Goal: Task Accomplishment & Management: Manage account settings

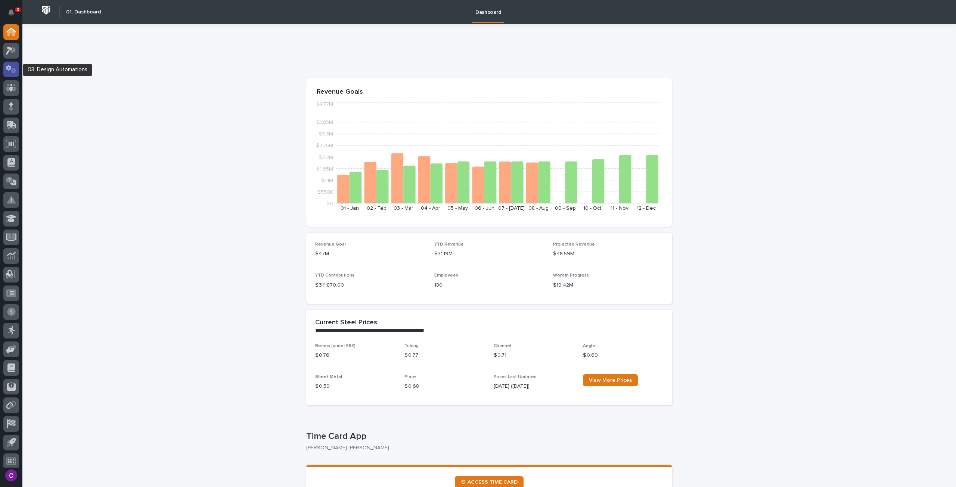
click at [13, 67] on icon at bounding box center [11, 69] width 11 height 9
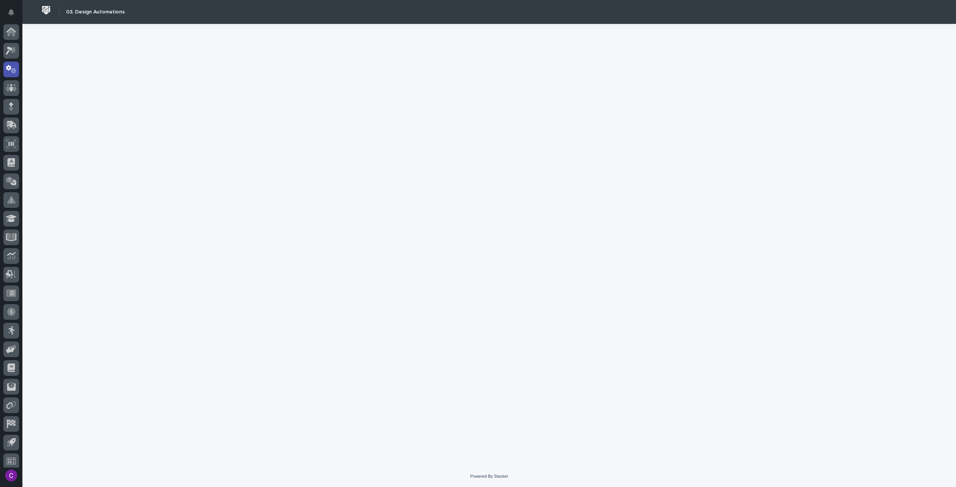
scroll to position [4, 0]
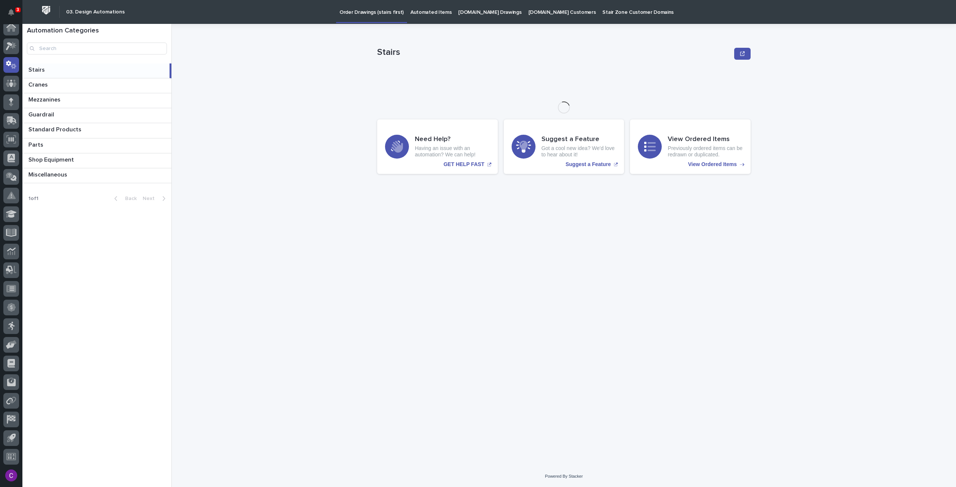
click at [416, 10] on p "Automated Items" at bounding box center [430, 8] width 41 height 16
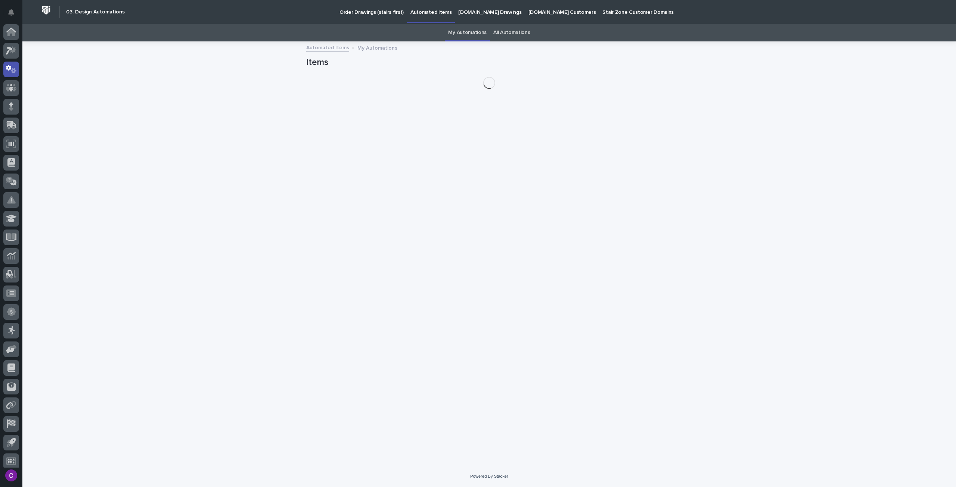
scroll to position [4, 0]
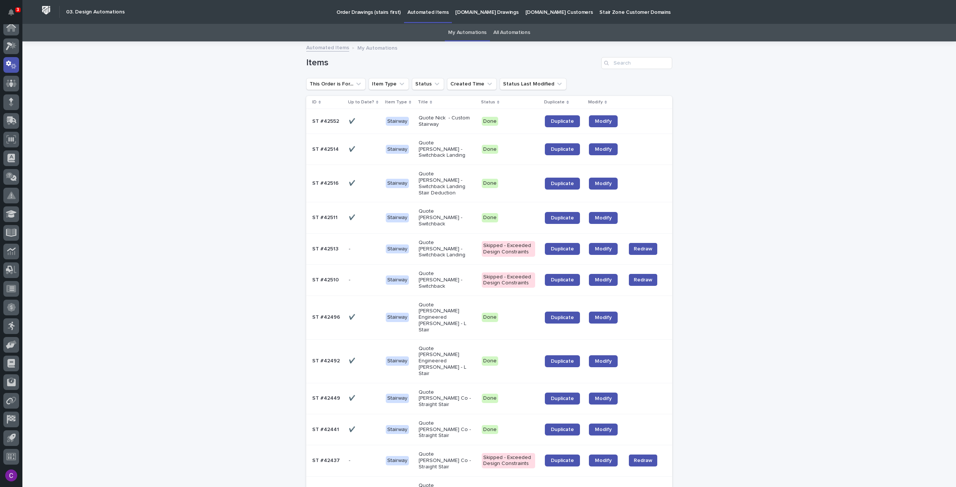
click at [467, 8] on p "StairZone.com Drawings" at bounding box center [486, 8] width 63 height 16
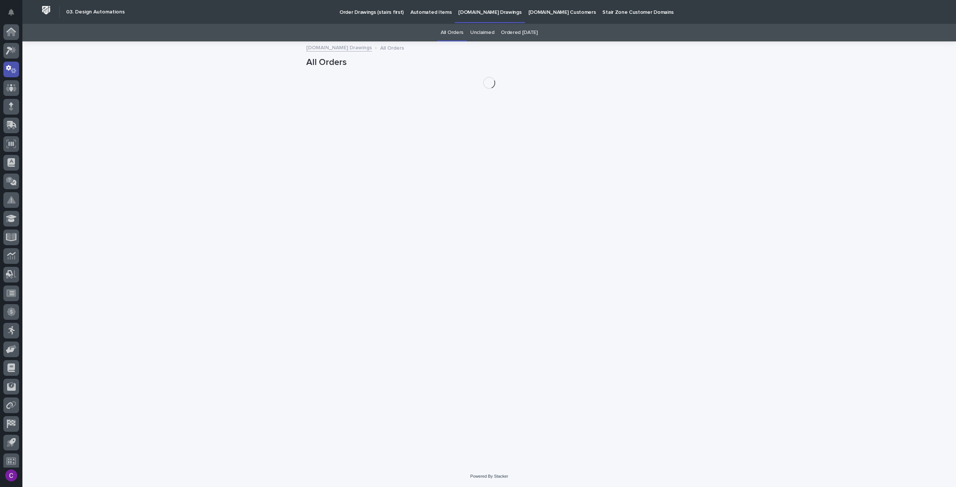
scroll to position [4, 0]
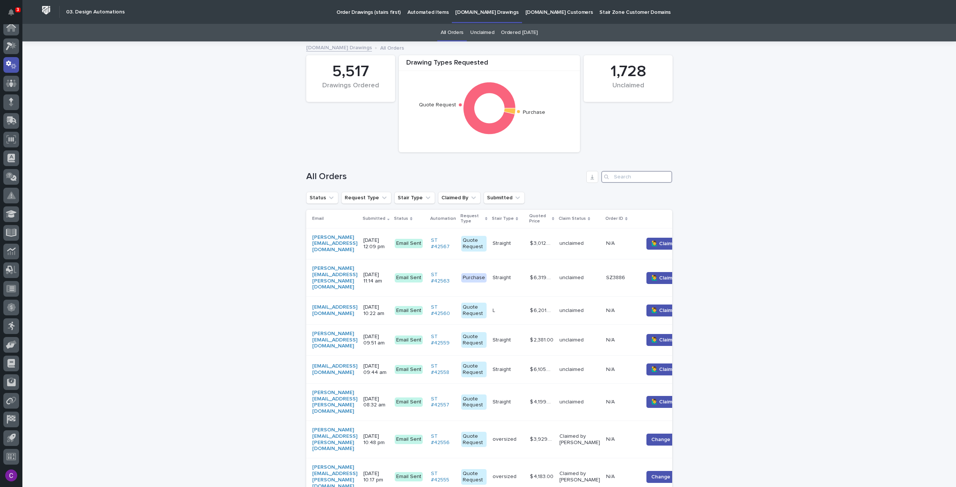
click at [635, 175] on input "Search" at bounding box center [636, 177] width 71 height 12
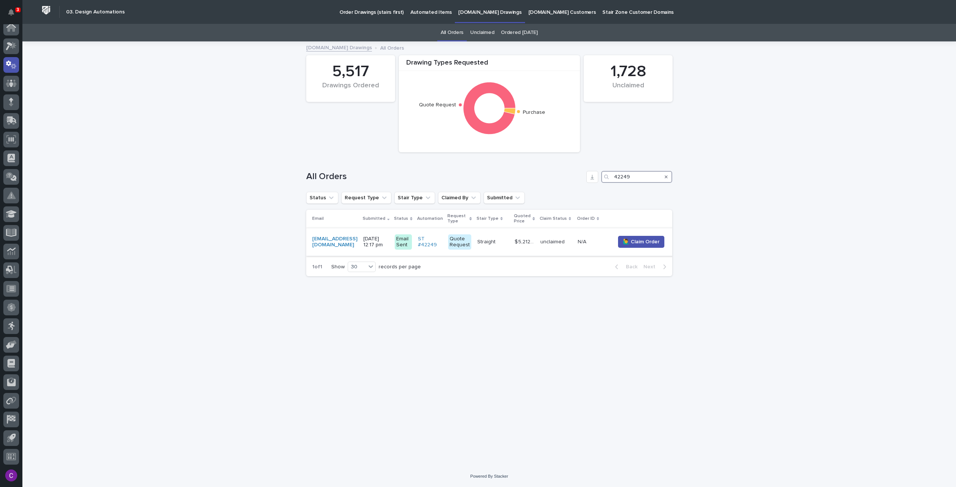
type input "42249"
click at [606, 250] on td "N/A N/A" at bounding box center [593, 242] width 37 height 28
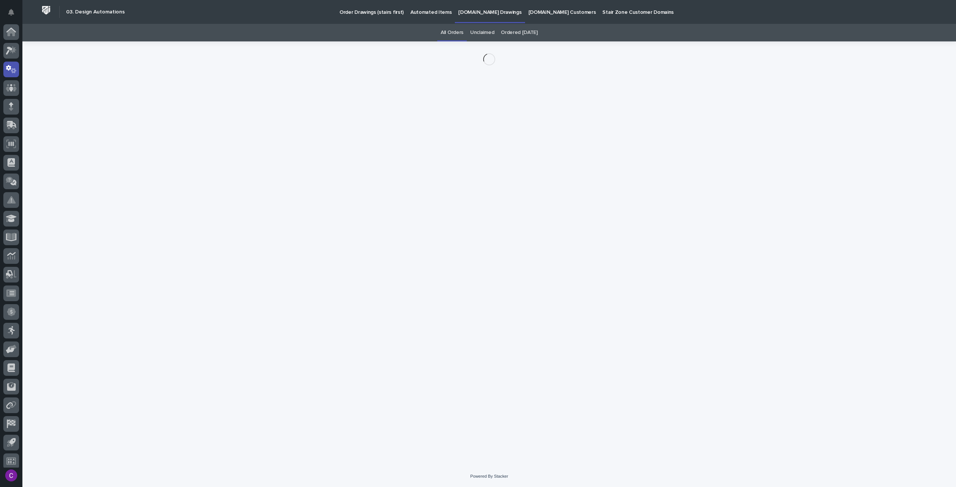
scroll to position [4, 0]
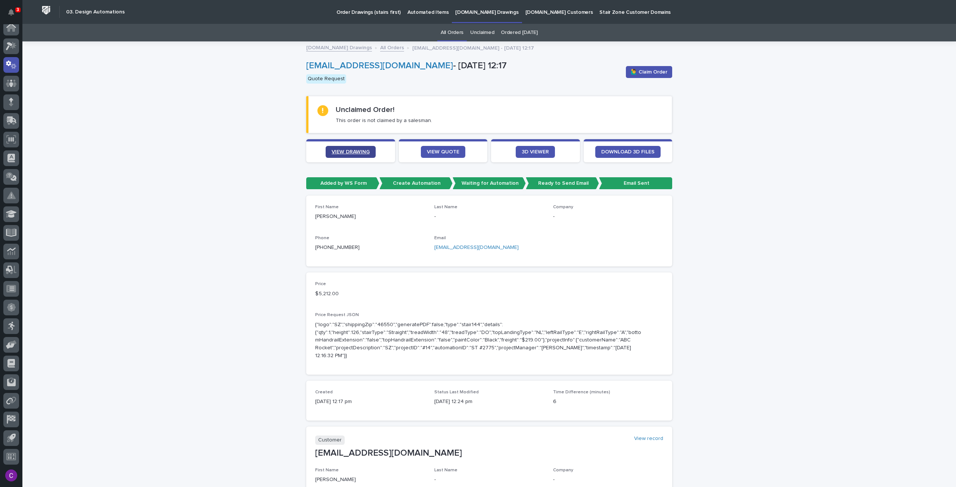
click at [354, 147] on link "VIEW DRAWING" at bounding box center [351, 152] width 50 height 12
click at [368, 148] on link "VIEW DRAWING" at bounding box center [351, 152] width 50 height 12
click at [439, 152] on span "VIEW QUOTE" at bounding box center [443, 151] width 32 height 5
click at [649, 71] on span "🙋‍♂️ Claim Order" at bounding box center [649, 71] width 37 height 7
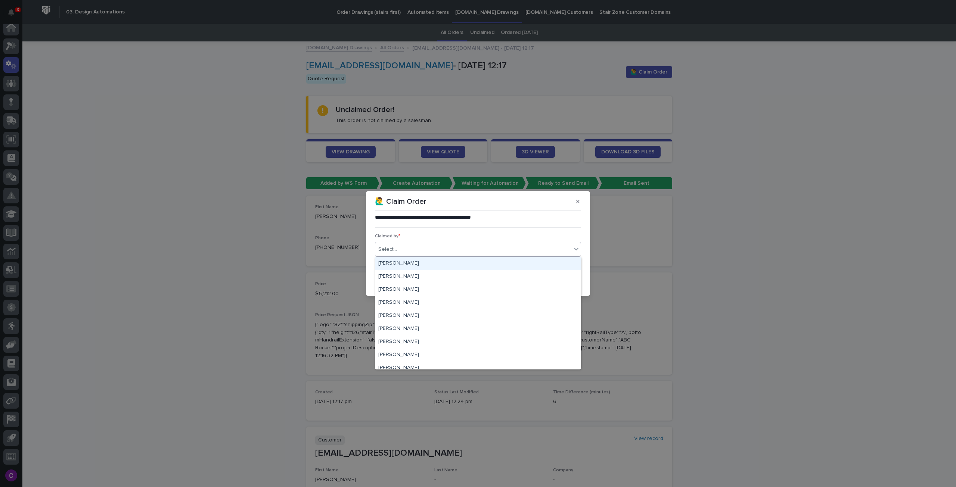
click at [535, 251] on div "Select..." at bounding box center [473, 249] width 196 height 12
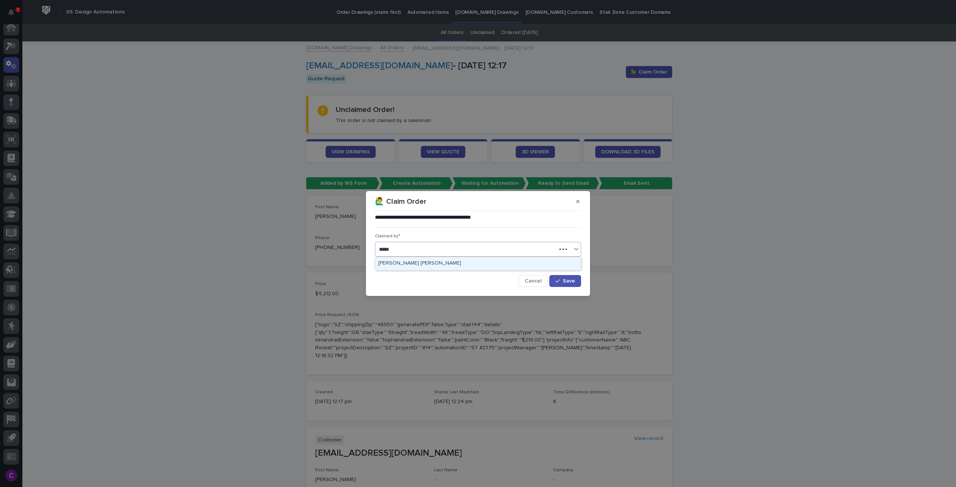
type input "******"
click at [534, 263] on div "[PERSON_NAME] [PERSON_NAME]" at bounding box center [477, 263] width 205 height 13
click at [577, 282] on button "Save" at bounding box center [565, 281] width 32 height 12
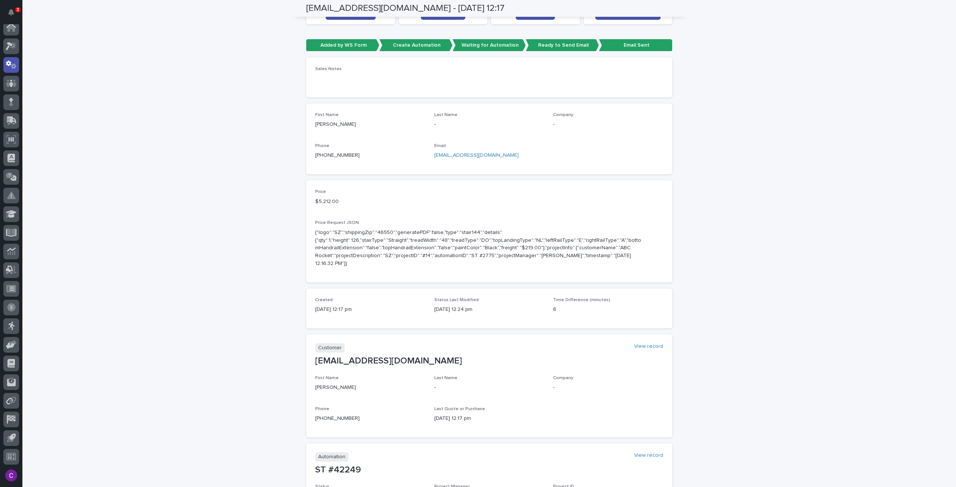
scroll to position [0, 0]
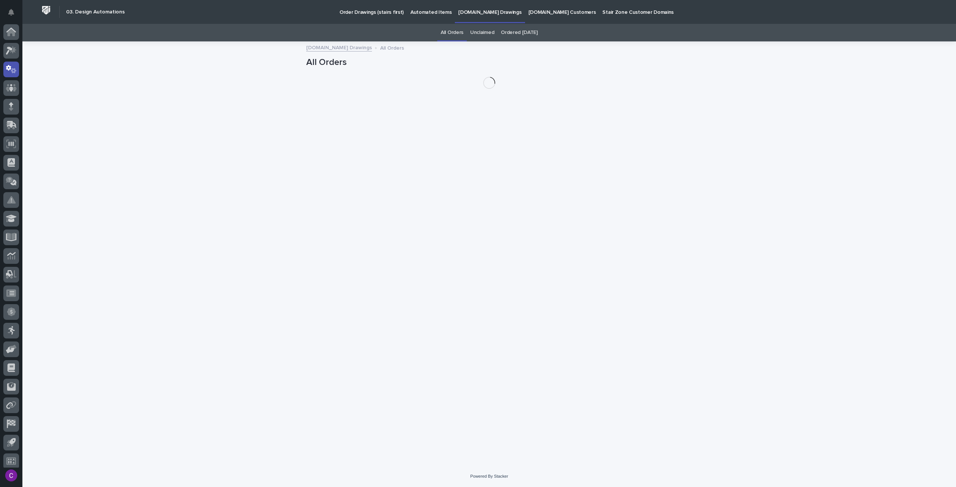
scroll to position [4, 0]
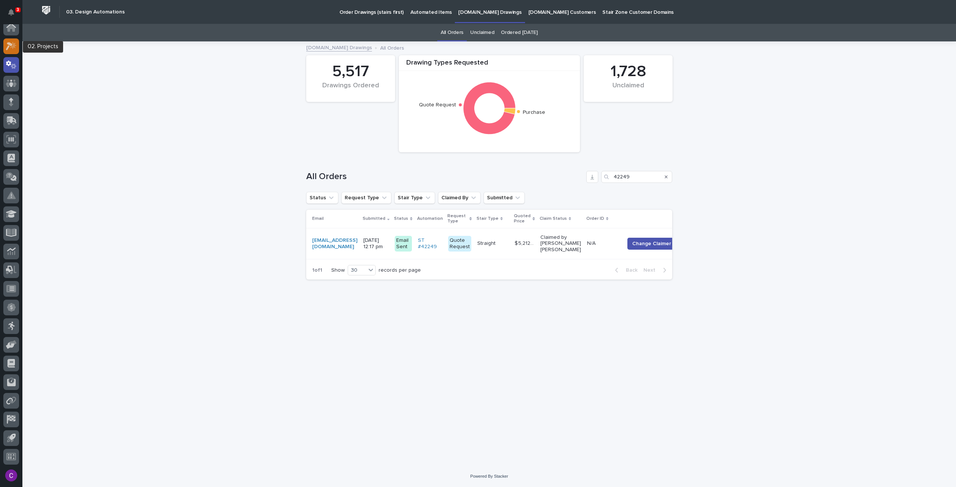
click at [11, 44] on icon at bounding box center [9, 46] width 7 height 8
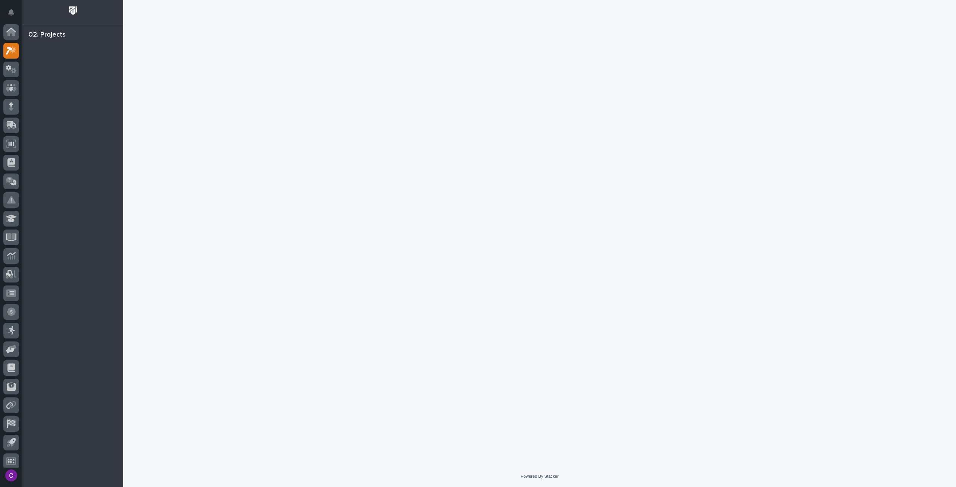
scroll to position [4, 0]
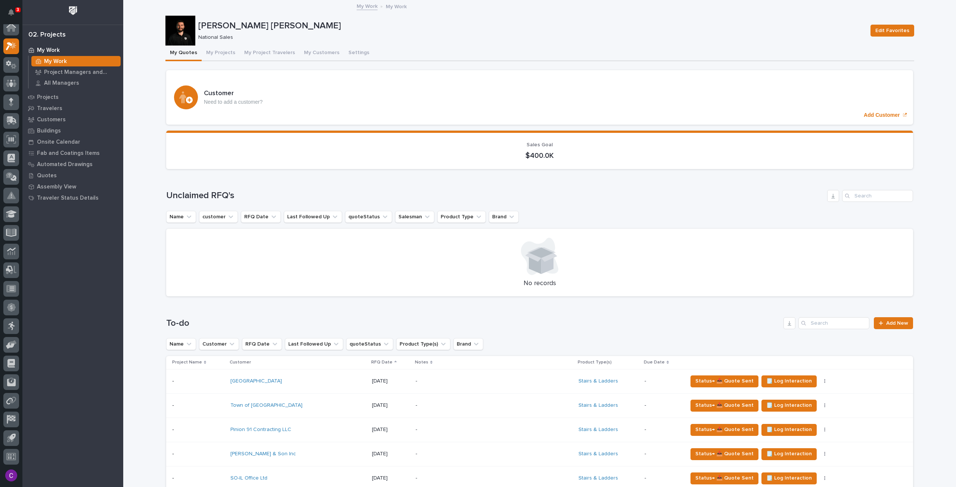
click at [536, 250] on icon at bounding box center [541, 253] width 25 height 10
click at [536, 249] on icon at bounding box center [541, 253] width 25 height 10
drag, startPoint x: 585, startPoint y: 261, endPoint x: 504, endPoint y: 249, distance: 81.8
click at [504, 249] on div at bounding box center [539, 256] width 729 height 37
click at [658, 300] on div "Loading... Saving… Unclaimed RFQ's Name customer RFQ Date Last Followed Up quot…" at bounding box center [539, 239] width 747 height 128
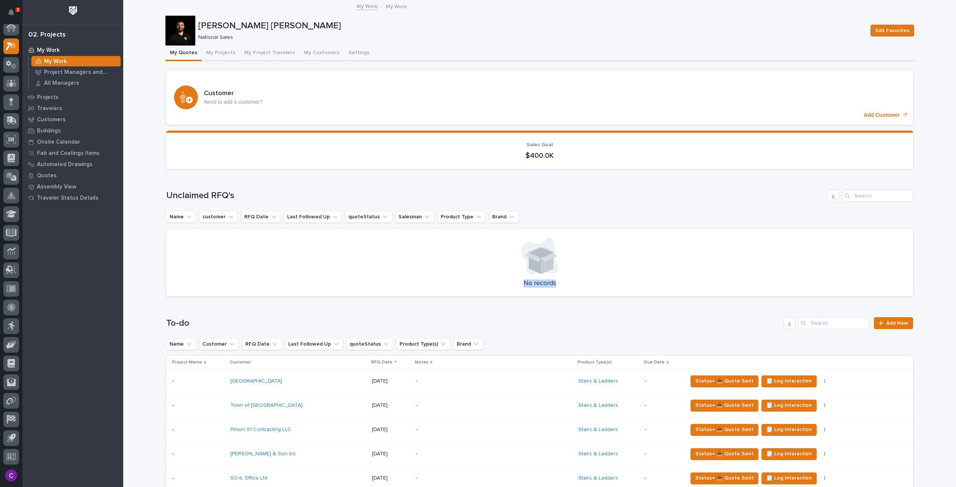
drag, startPoint x: 582, startPoint y: 285, endPoint x: 535, endPoint y: 259, distance: 54.1
click at [535, 259] on div "No records" at bounding box center [539, 263] width 747 height 68
click at [557, 258] on div at bounding box center [539, 256] width 729 height 37
click at [607, 258] on div at bounding box center [539, 256] width 729 height 37
drag, startPoint x: 578, startPoint y: 279, endPoint x: 473, endPoint y: 237, distance: 112.6
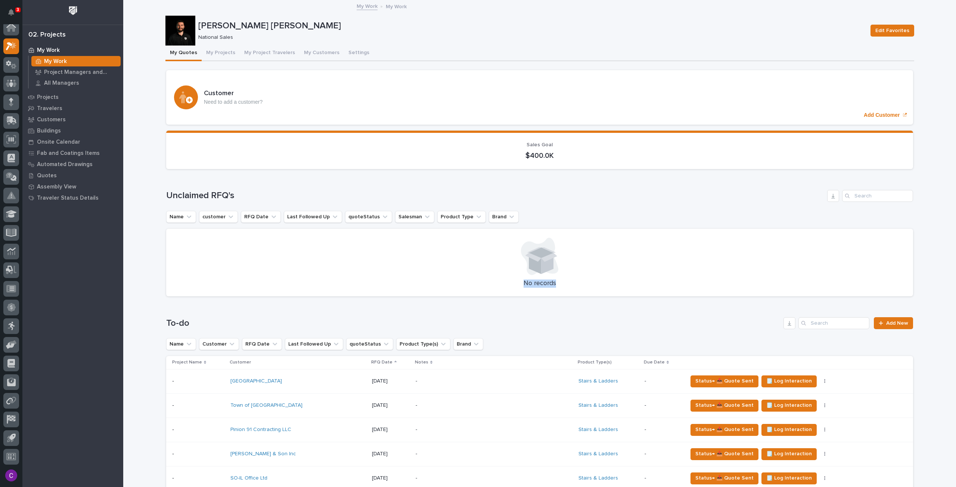
click at [473, 237] on div "No records" at bounding box center [539, 263] width 747 height 68
click at [728, 255] on div at bounding box center [539, 256] width 729 height 37
click at [613, 333] on div "To-do Add New Name Customer RFQ Date Last Followed Up quoteStatus Product Type(…" at bounding box center [539, 450] width 747 height 266
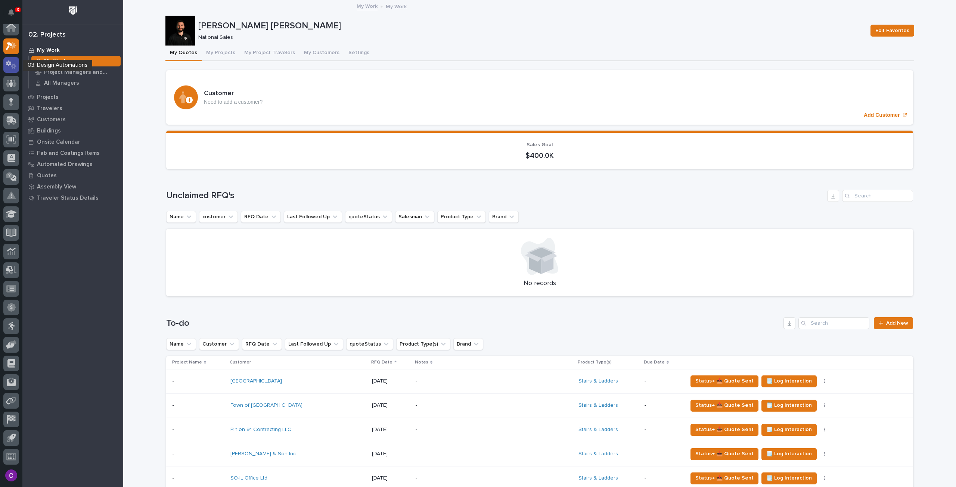
click at [8, 61] on icon at bounding box center [8, 63] width 5 height 6
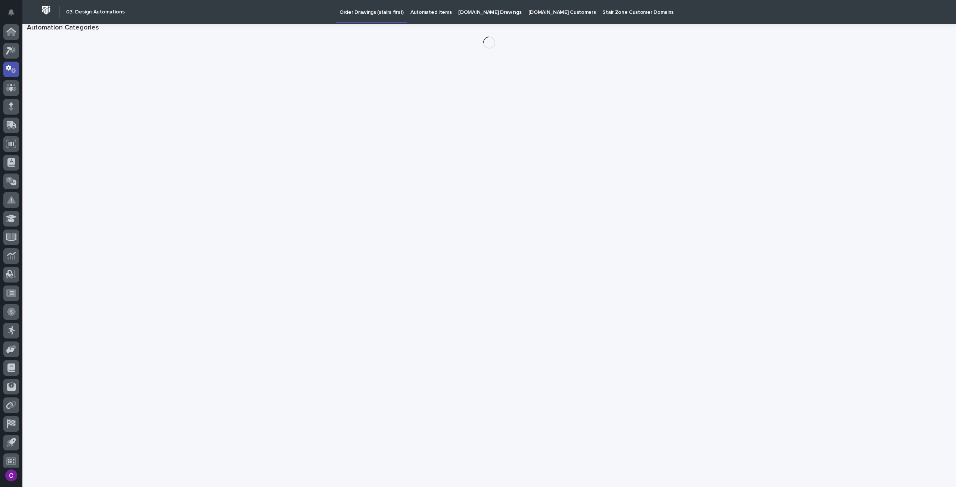
scroll to position [4, 0]
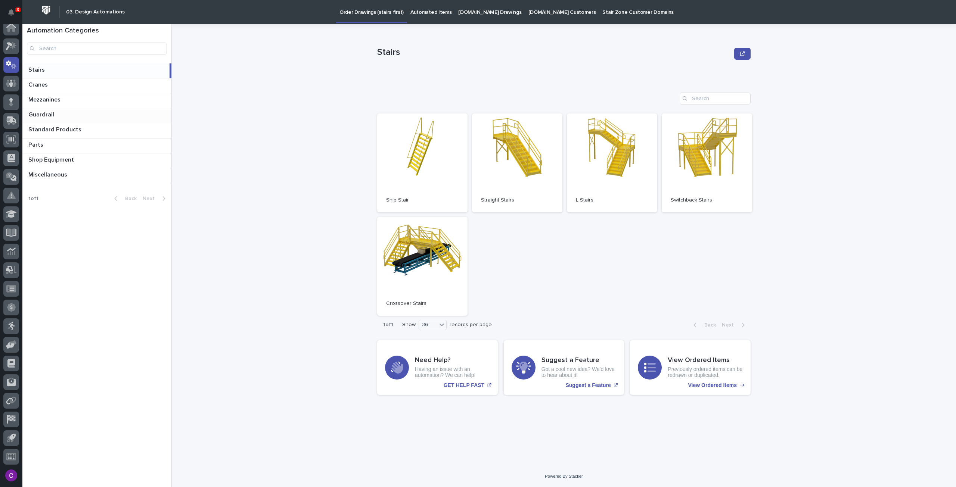
click at [84, 114] on p at bounding box center [98, 114] width 140 height 7
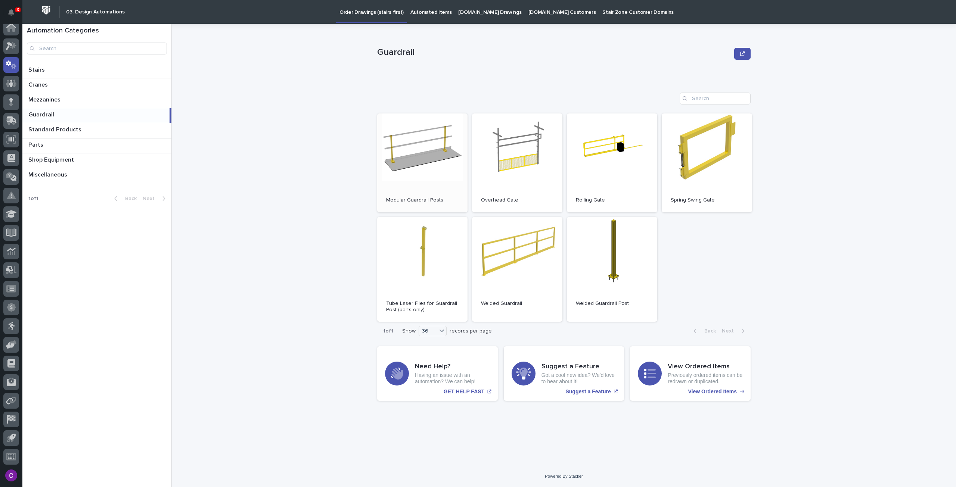
click at [445, 147] on link "Open" at bounding box center [422, 162] width 90 height 99
click at [508, 272] on link "Open" at bounding box center [517, 269] width 90 height 105
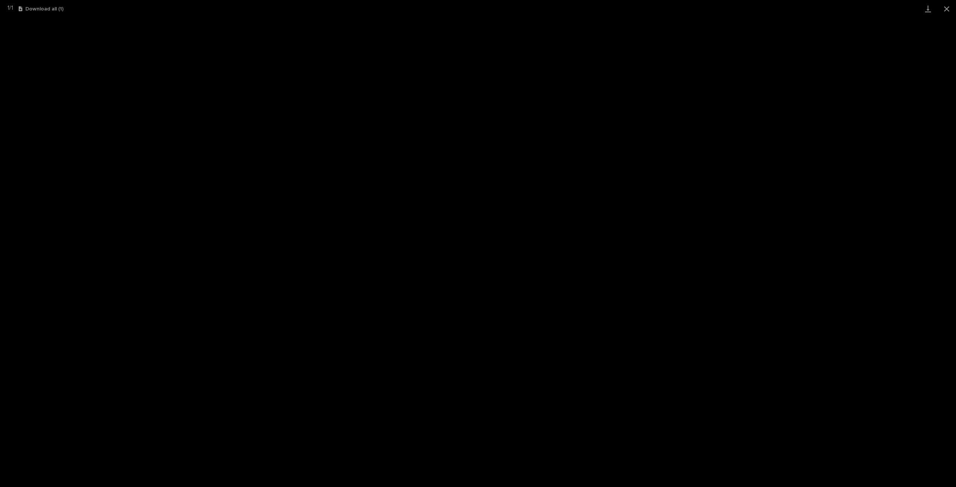
scroll to position [4, 0]
click at [942, 13] on button "Close gallery" at bounding box center [946, 9] width 19 height 18
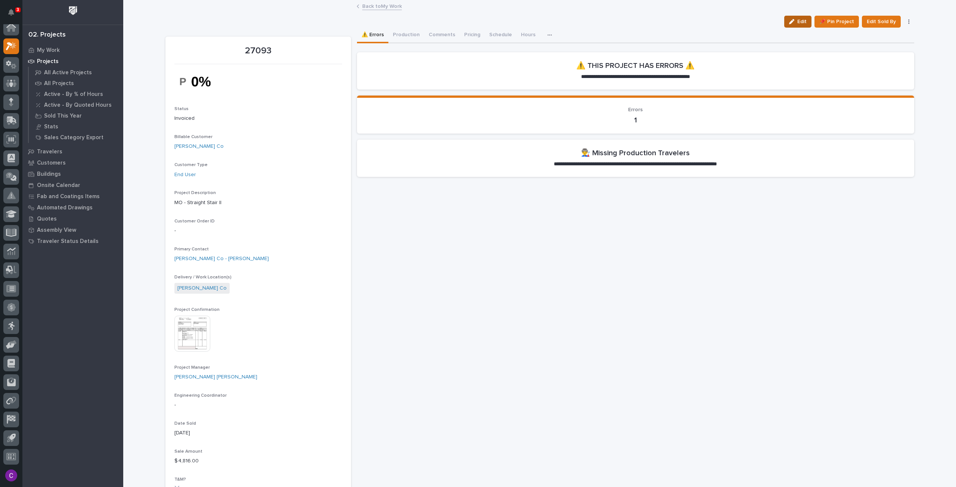
click at [799, 21] on span "Edit" at bounding box center [801, 21] width 9 height 7
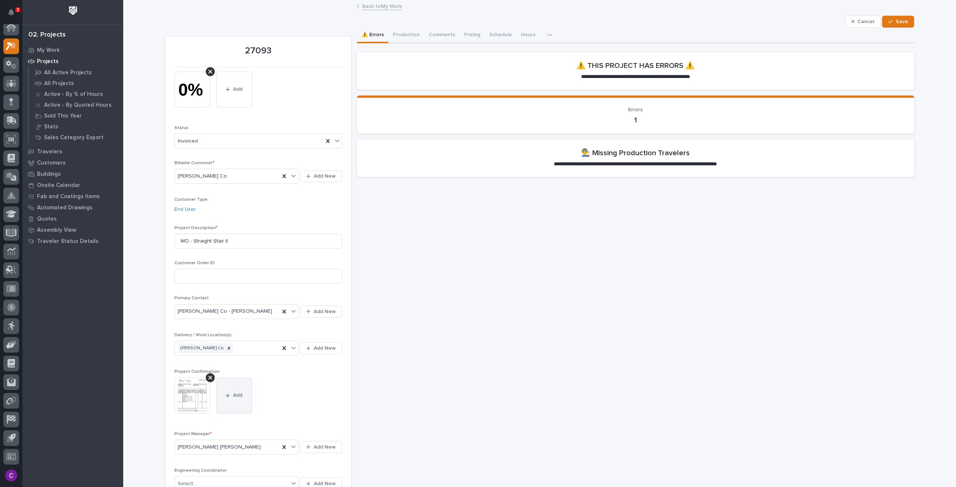
click at [222, 386] on button "Add" at bounding box center [234, 396] width 36 height 36
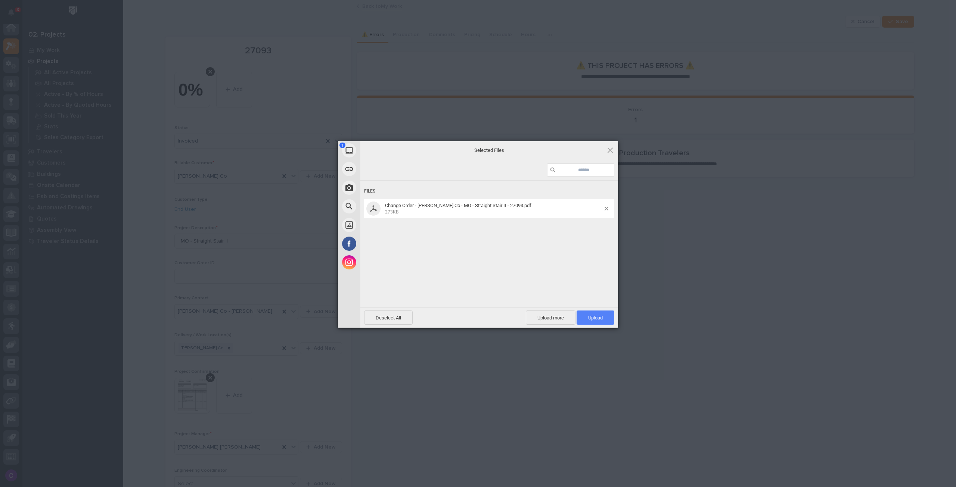
click at [585, 317] on span "Upload 1" at bounding box center [595, 318] width 38 height 14
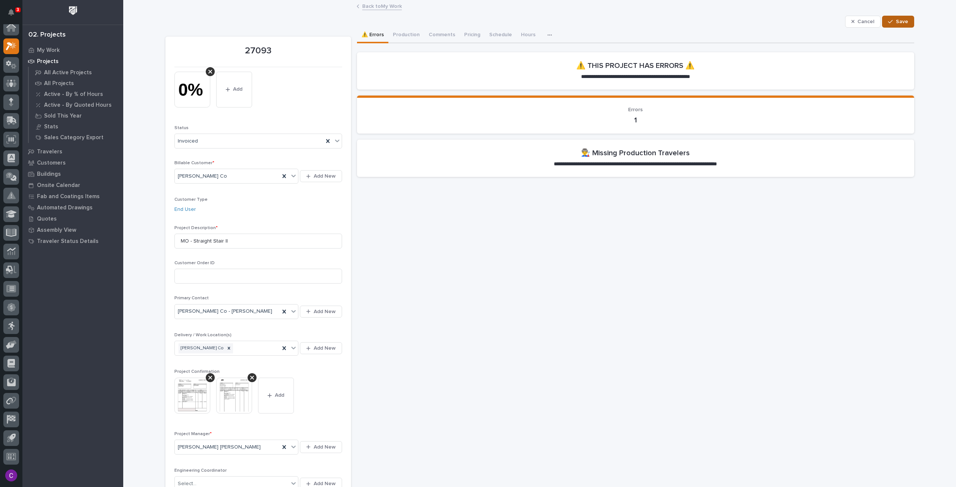
click at [906, 23] on button "Save" at bounding box center [898, 22] width 32 height 12
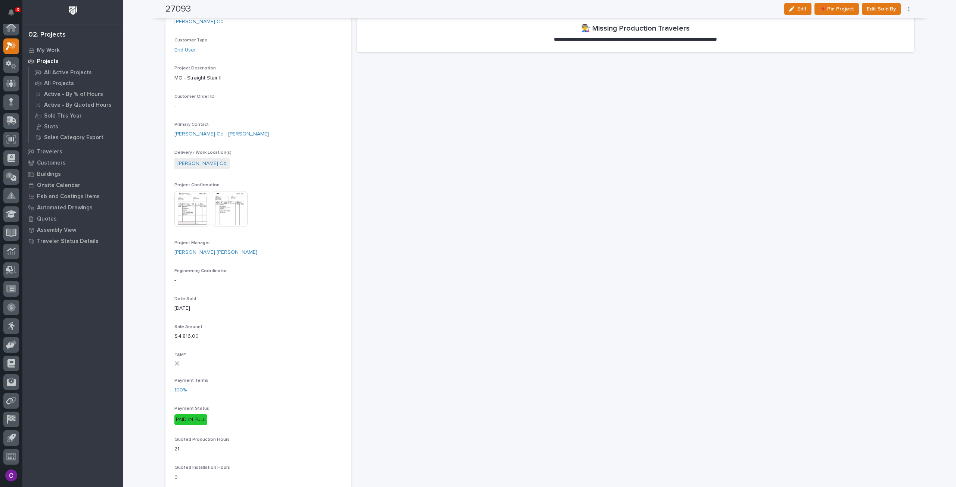
scroll to position [187, 0]
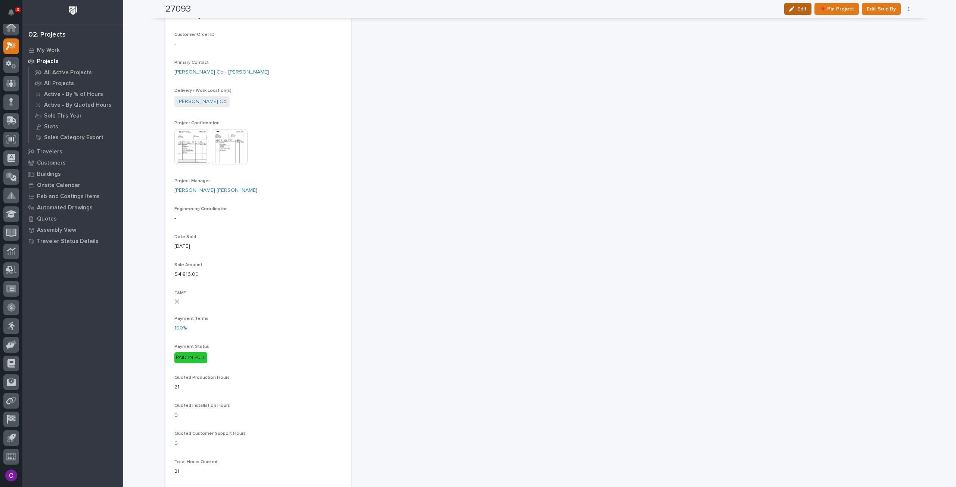
click at [794, 11] on icon "button" at bounding box center [791, 8] width 5 height 5
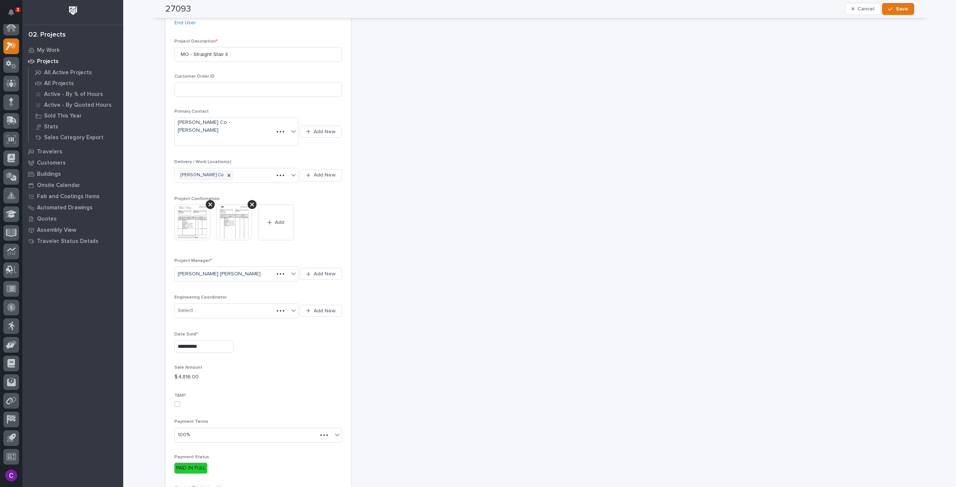
scroll to position [252, 0]
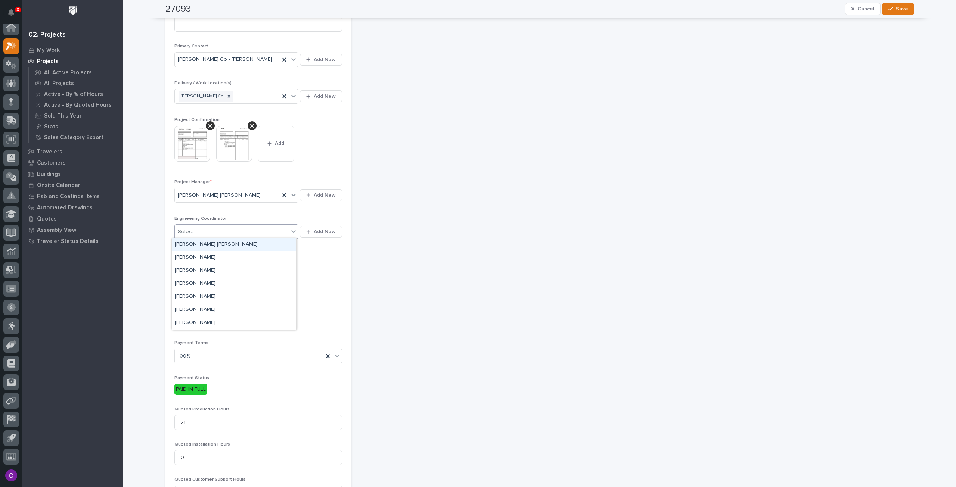
click at [294, 230] on icon at bounding box center [293, 231] width 7 height 7
click at [346, 271] on section "**********" at bounding box center [258, 325] width 186 height 1081
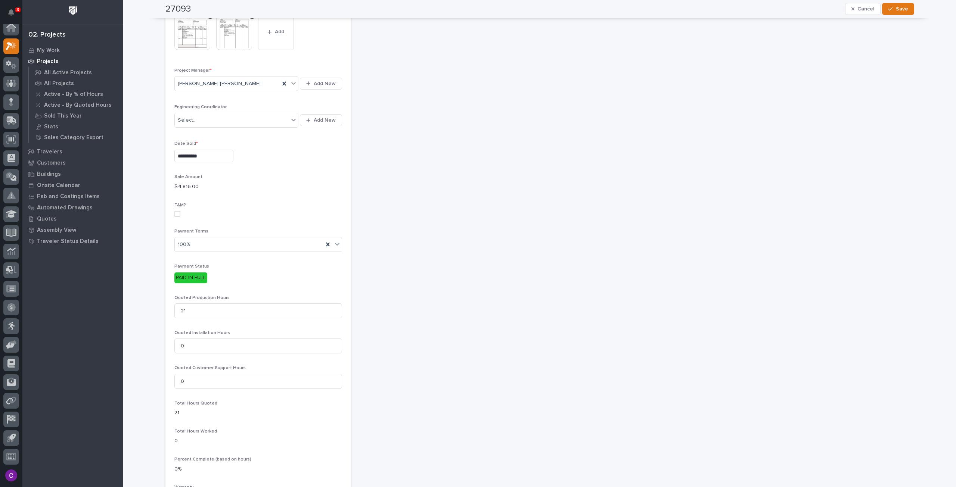
scroll to position [364, 0]
click at [187, 36] on img at bounding box center [192, 32] width 36 height 36
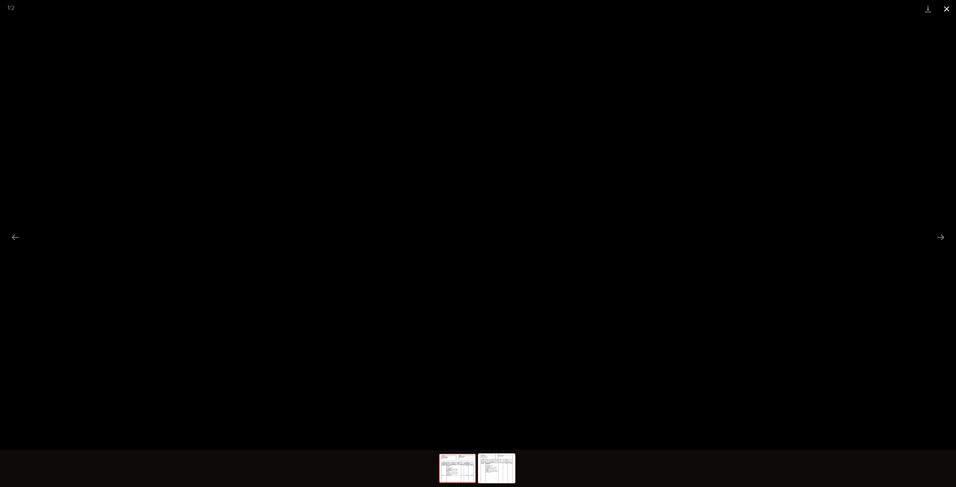
click at [948, 6] on button "Close gallery" at bounding box center [946, 9] width 19 height 18
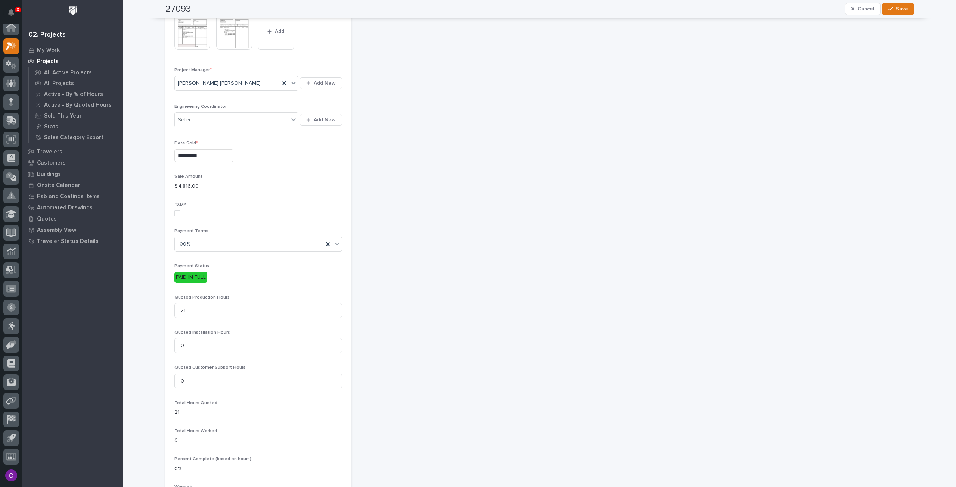
click at [241, 46] on img at bounding box center [234, 32] width 36 height 36
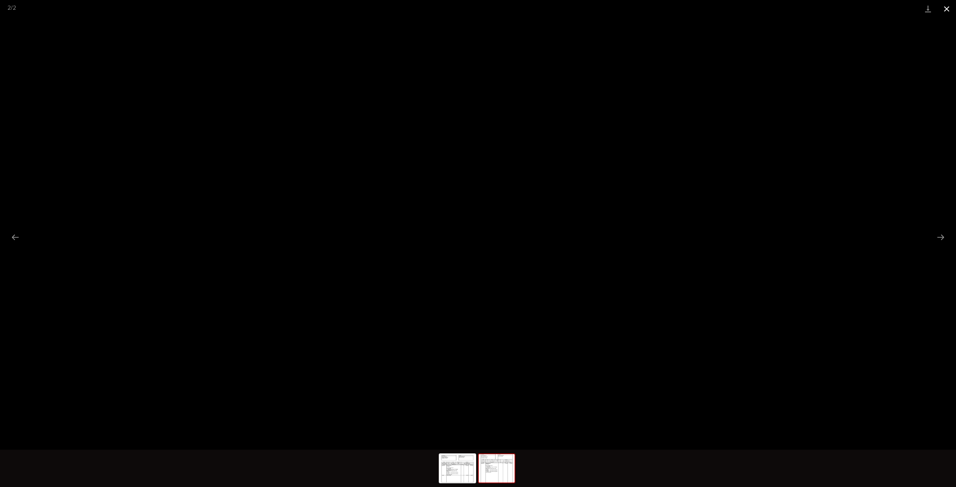
click at [951, 10] on button "Close gallery" at bounding box center [946, 9] width 19 height 18
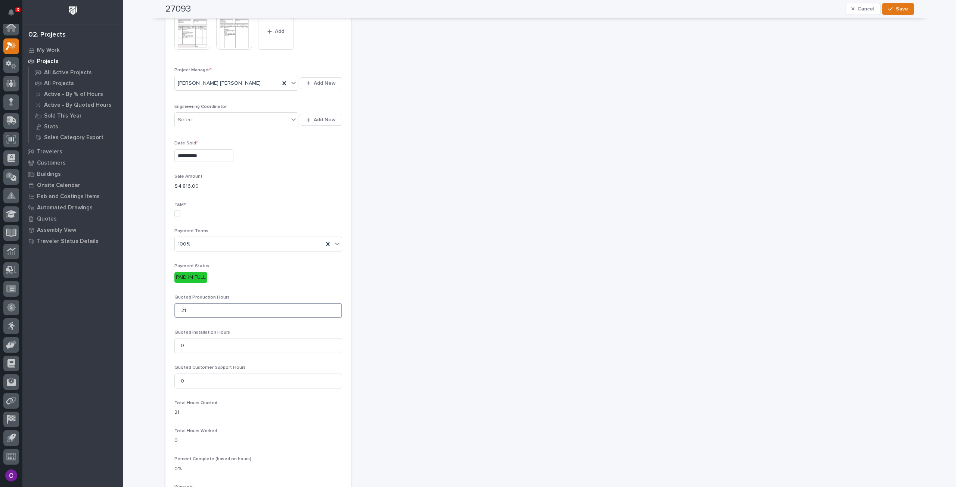
drag, startPoint x: 228, startPoint y: 309, endPoint x: 84, endPoint y: 310, distance: 144.5
click at [123, 303] on div "**********" at bounding box center [539, 224] width 832 height 1177
type input "26"
click at [347, 437] on section "**********" at bounding box center [258, 213] width 186 height 1081
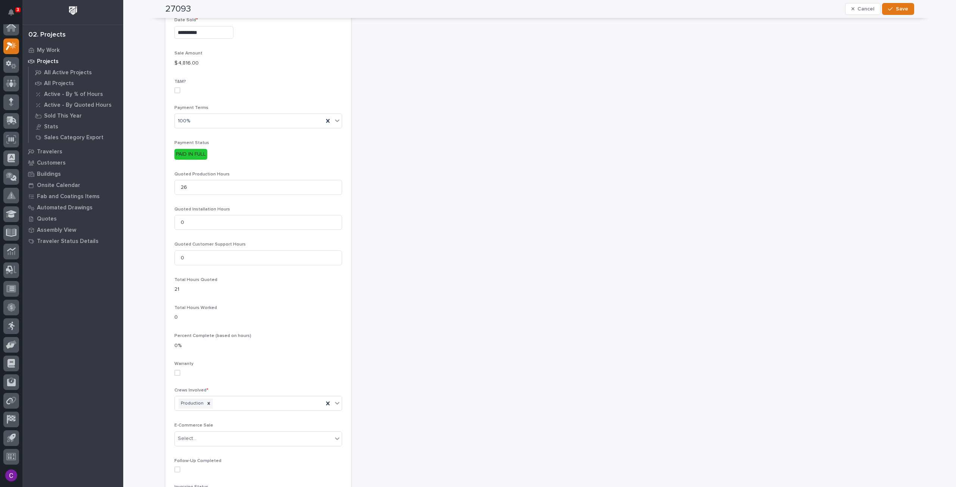
scroll to position [0, 0]
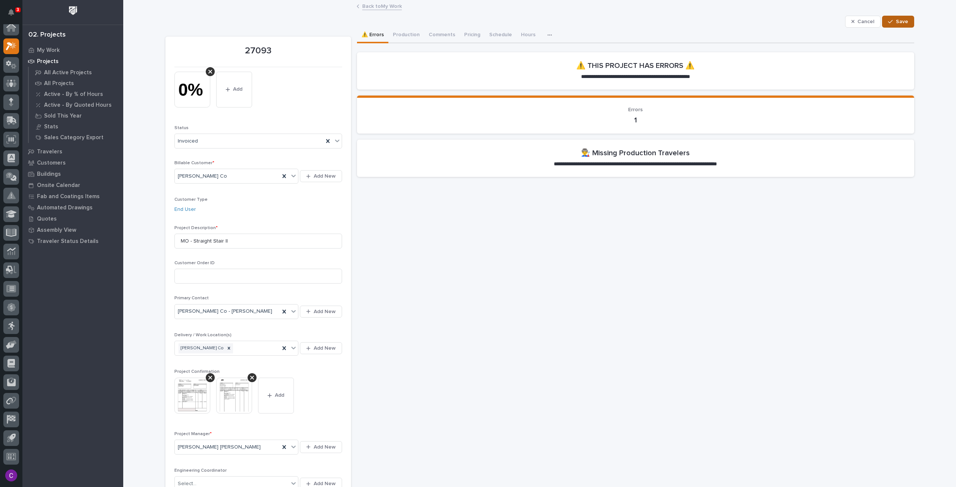
click at [898, 22] on span "Save" at bounding box center [902, 21] width 12 height 7
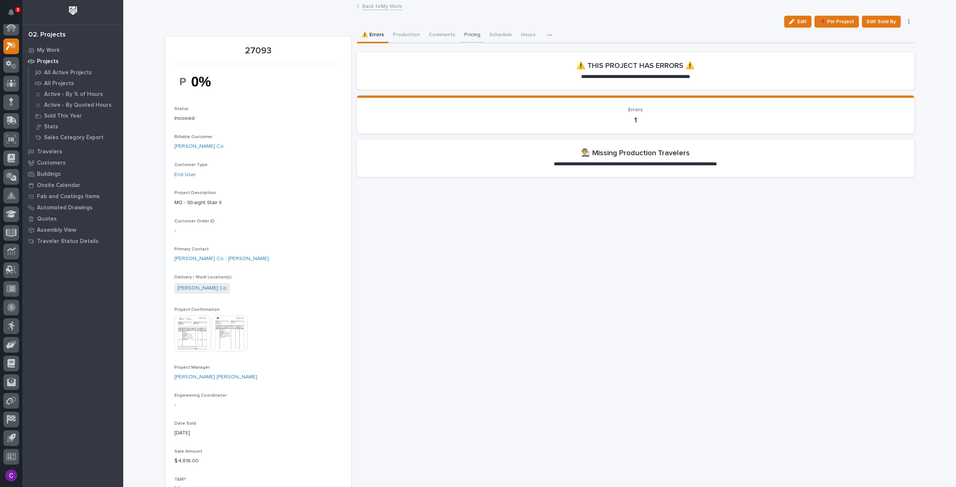
click at [460, 36] on button "Pricing" at bounding box center [472, 36] width 25 height 16
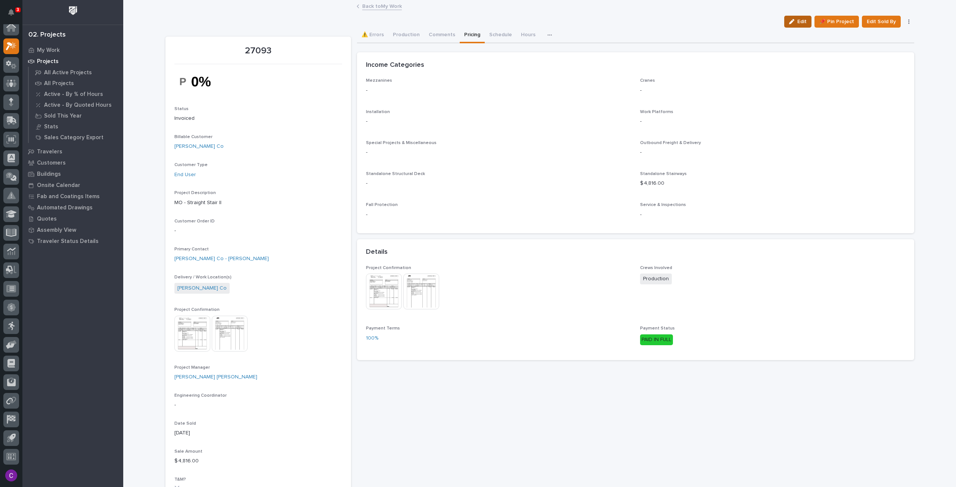
click at [788, 21] on button "Edit" at bounding box center [797, 22] width 27 height 12
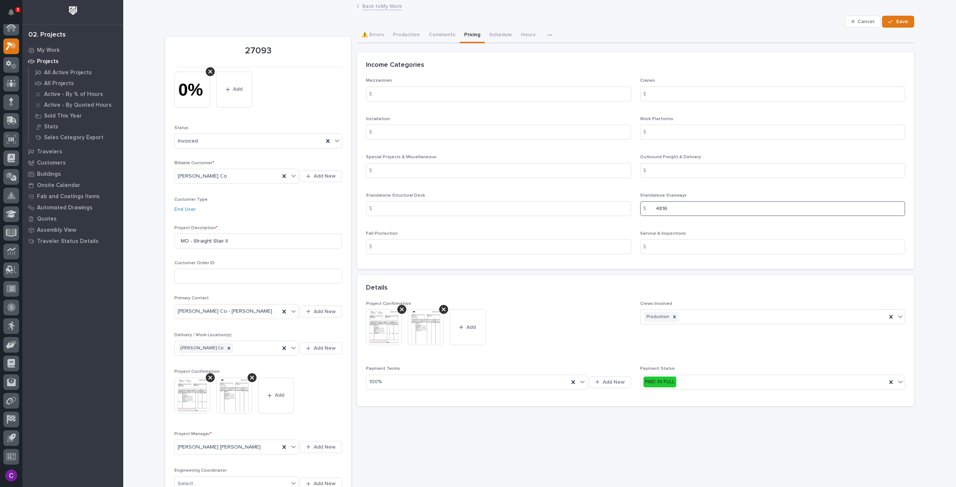
click at [692, 205] on input "4816" at bounding box center [772, 208] width 265 height 15
click at [896, 380] on icon at bounding box center [899, 381] width 7 height 7
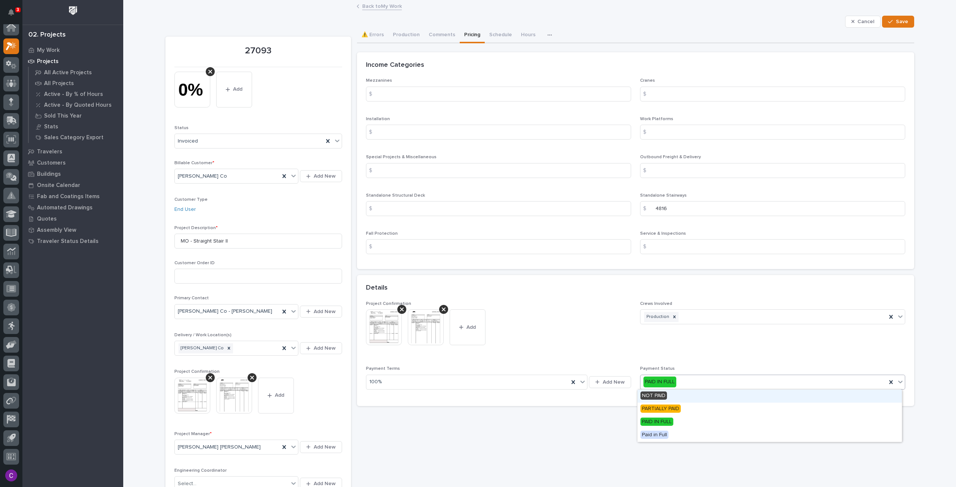
click at [738, 395] on div "NOT PAID" at bounding box center [769, 396] width 264 height 13
click at [898, 379] on icon at bounding box center [899, 381] width 7 height 7
click at [706, 407] on div "PARTIALLY PAID" at bounding box center [769, 409] width 264 height 13
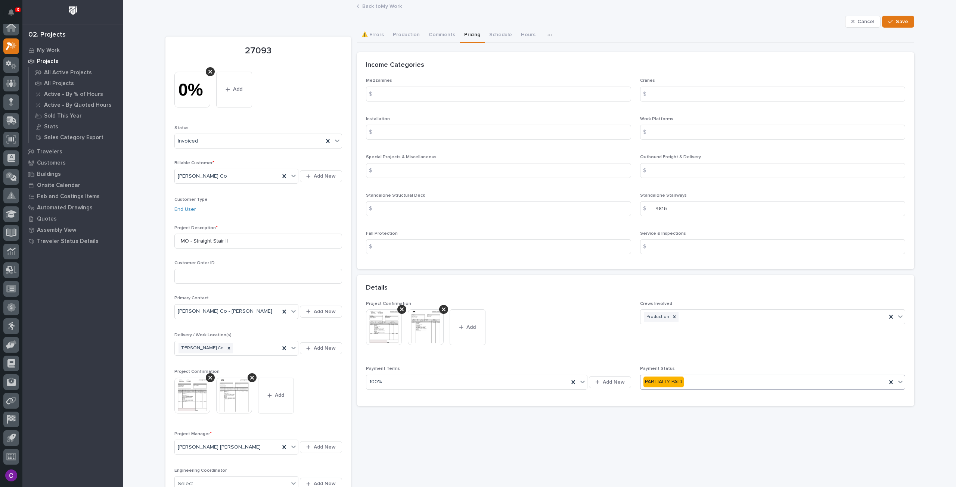
click at [185, 390] on img at bounding box center [192, 396] width 36 height 36
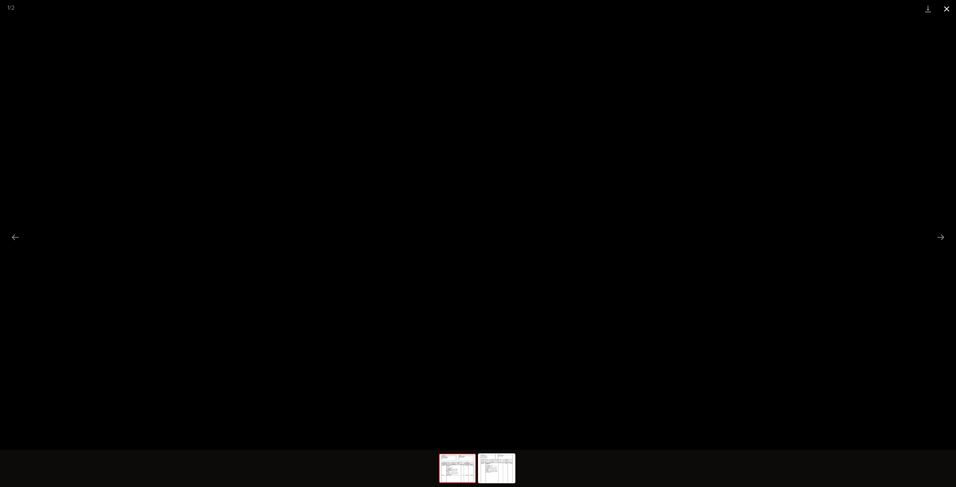
click at [945, 7] on button "Close gallery" at bounding box center [946, 9] width 19 height 18
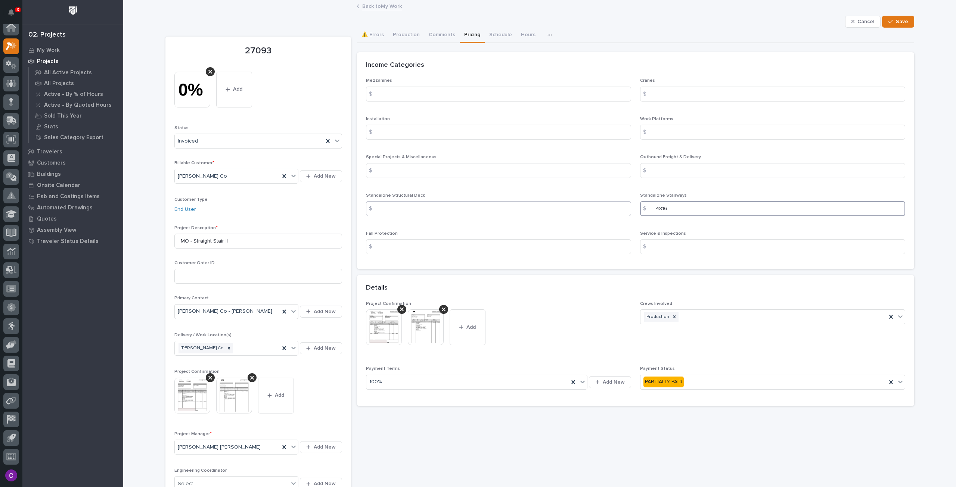
drag, startPoint x: 673, startPoint y: 213, endPoint x: 562, endPoint y: 202, distance: 111.8
click at [603, 202] on div "Mezzanines $ Cranes $ Installation $ Work Platforms $ Special Projects & Miscel…" at bounding box center [635, 169] width 539 height 182
type input "5918"
click at [893, 16] on button "Save" at bounding box center [898, 22] width 32 height 12
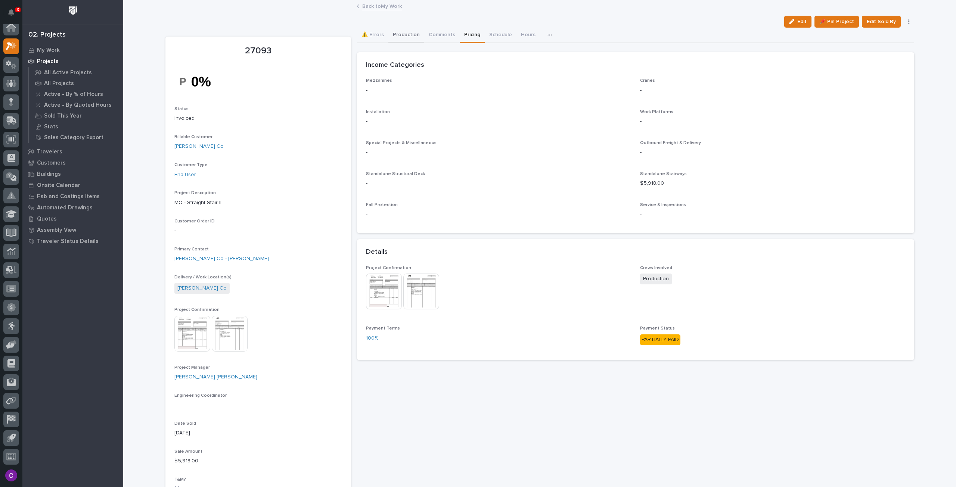
click at [395, 36] on button "Production" at bounding box center [406, 36] width 36 height 16
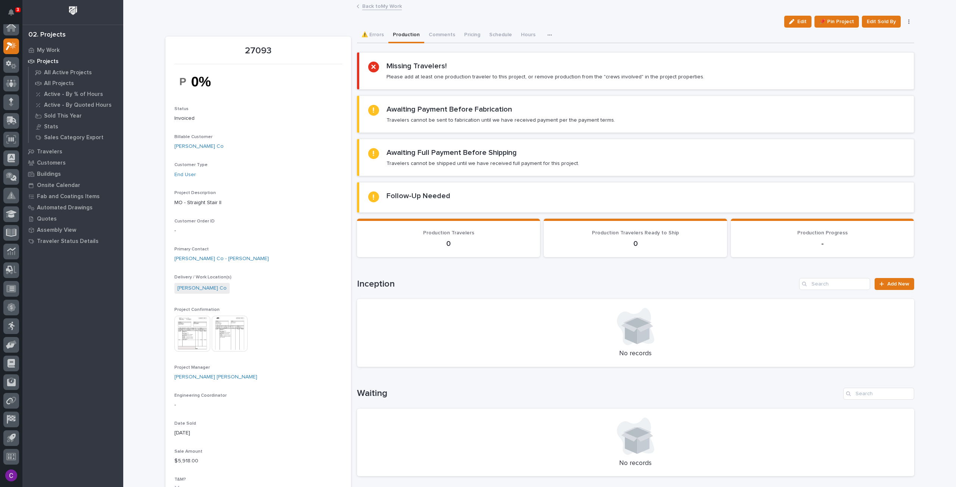
click at [189, 342] on img at bounding box center [192, 334] width 36 height 36
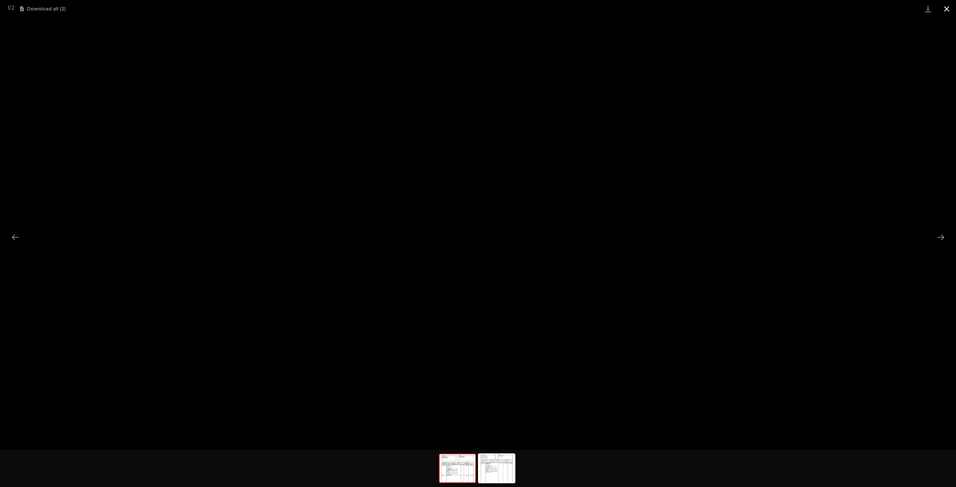
click at [948, 7] on button "Close gallery" at bounding box center [946, 9] width 19 height 18
